Goal: Check status: Check status

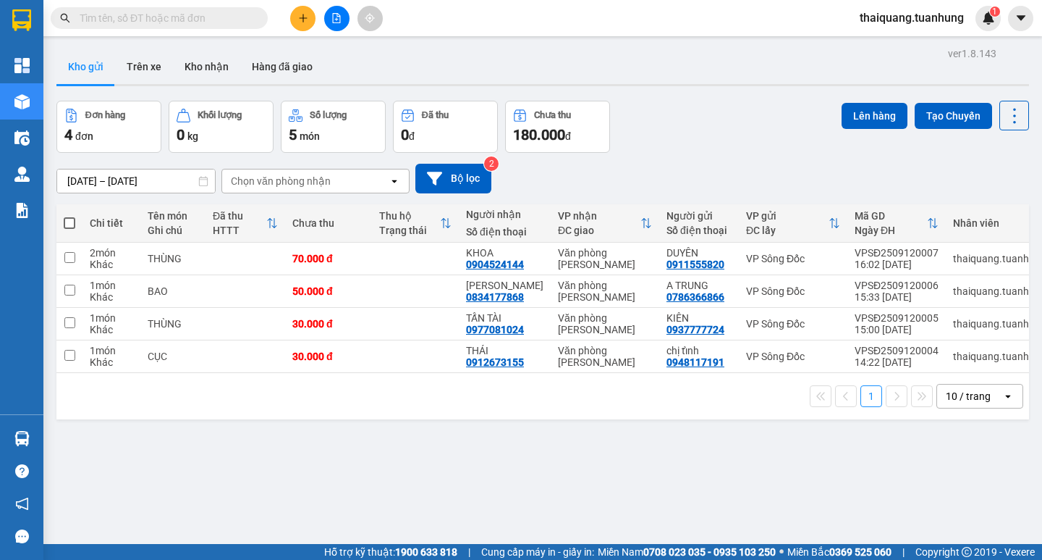
click at [683, 100] on div "ver 1.8.143 Kho gửi Trên xe Kho nhận Hàng đã giao Đơn hàng 4 đơn Khối lượng 0 k…" at bounding box center [543, 323] width 985 height 560
click at [704, 90] on div "ver 1.8.143 Kho gửi Trên xe Kho nhận Hàng đã giao Đơn hàng 4 đơn Khối lượng 0 k…" at bounding box center [543, 323] width 985 height 560
click at [165, 22] on input "text" at bounding box center [165, 18] width 171 height 16
click at [178, 69] on button "Kho nhận" at bounding box center [206, 66] width 67 height 35
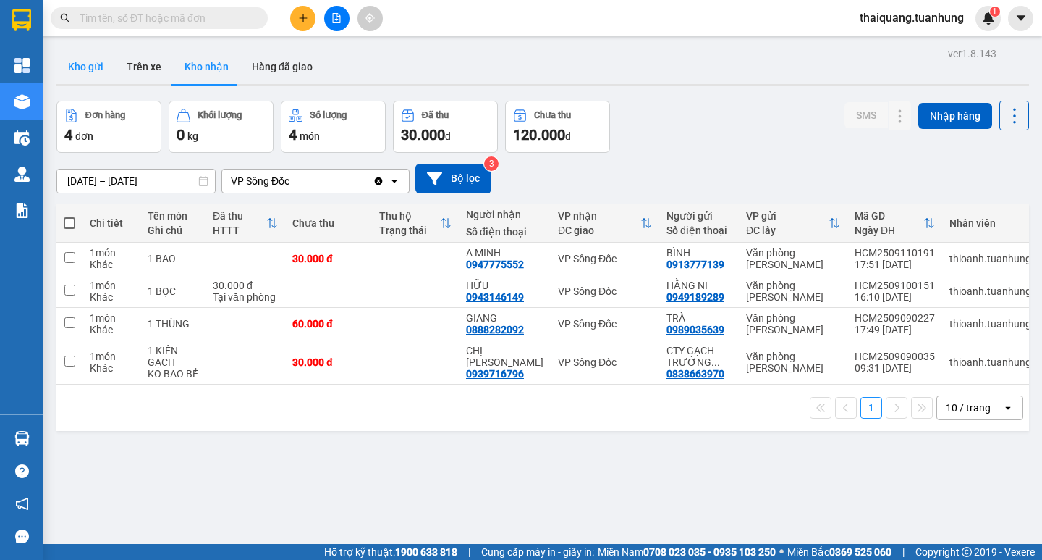
click at [104, 69] on button "Kho gửi" at bounding box center [85, 66] width 59 height 35
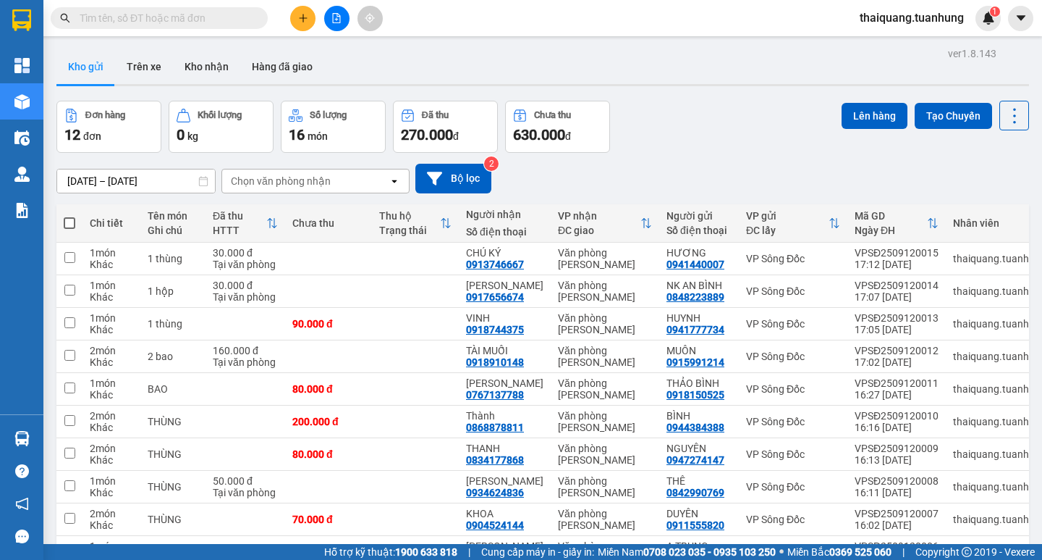
click at [701, 103] on div "Đơn hàng 12 đơn Khối lượng 0 kg Số lượng 16 món Đã thu 270.000 đ Chưa thu 630.0…" at bounding box center [542, 127] width 973 height 52
click at [699, 116] on div "Đơn hàng 12 đơn Khối lượng 0 kg Số lượng 16 món Đã thu 270.000 đ Chưa thu 630.0…" at bounding box center [542, 127] width 973 height 52
click at [700, 115] on div "Đơn hàng 12 đơn Khối lượng 0 kg Số lượng 16 món Đã thu 270.000 đ Chưa thu 630.0…" at bounding box center [542, 127] width 973 height 52
click at [704, 110] on div "Đơn hàng 12 đơn Khối lượng 0 kg Số lượng 16 món Đã thu 270.000 đ Chưa thu 630.0…" at bounding box center [542, 127] width 973 height 52
click at [709, 93] on div "ver 1.8.143 Kho gửi Trên xe Kho nhận Hàng đã giao Đơn hàng 12 đơn Khối lượng 0 …" at bounding box center [543, 331] width 985 height 577
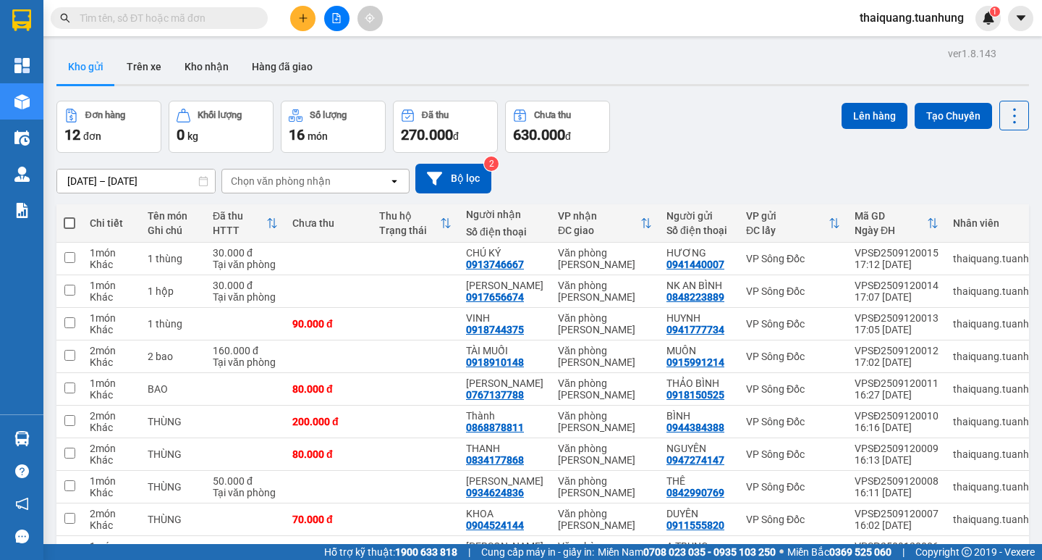
click at [709, 93] on div "ver 1.8.143 Kho gửi Trên xe Kho nhận Hàng đã giao Đơn hàng 12 đơn Khối lượng 0 …" at bounding box center [543, 331] width 985 height 577
